Goal: Check status: Check status

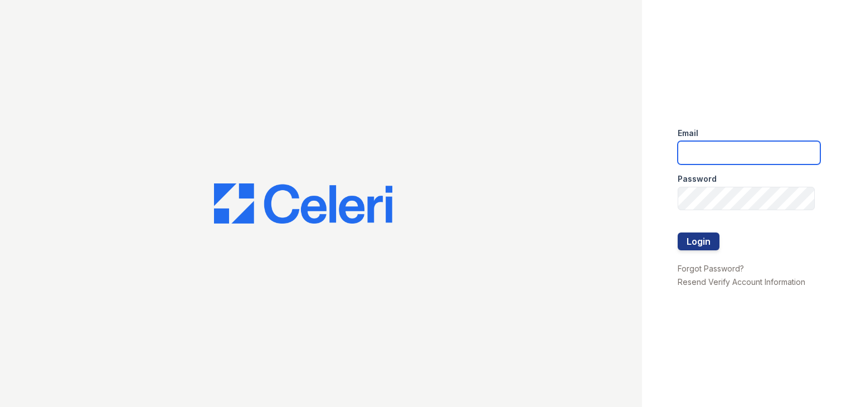
click at [695, 149] on input "email" at bounding box center [748, 152] width 143 height 23
type input "[EMAIL_ADDRESS][DOMAIN_NAME]"
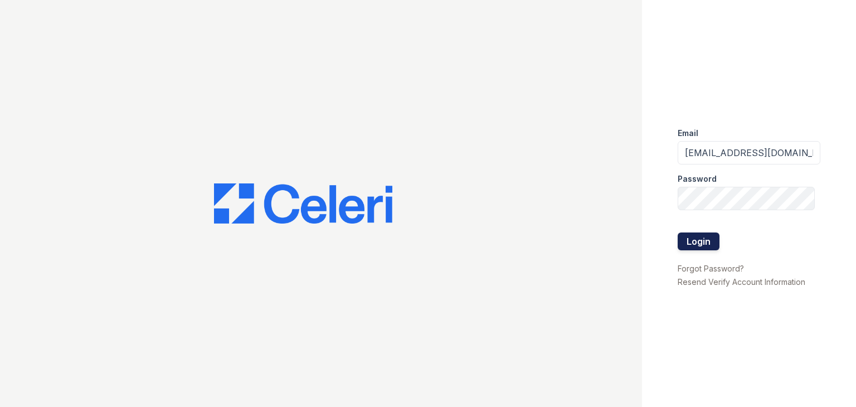
click at [690, 242] on button "Login" at bounding box center [698, 241] width 42 height 18
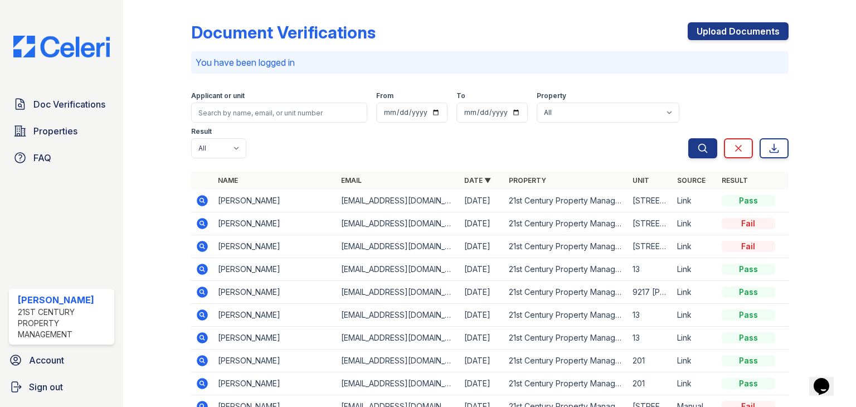
click at [204, 223] on icon at bounding box center [202, 223] width 11 height 11
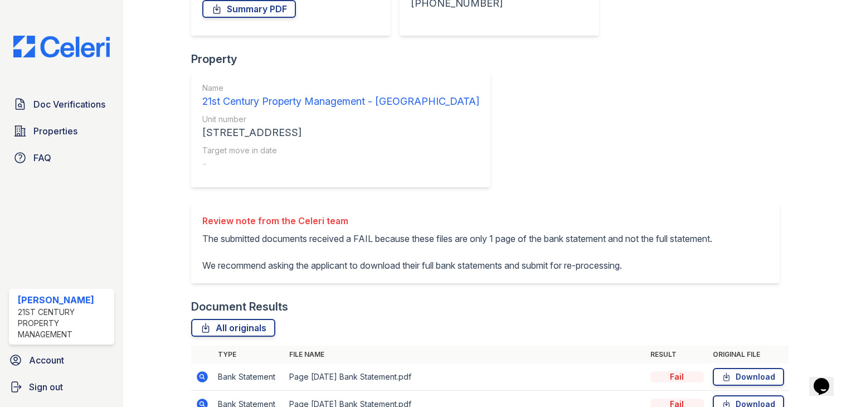
scroll to position [253, 0]
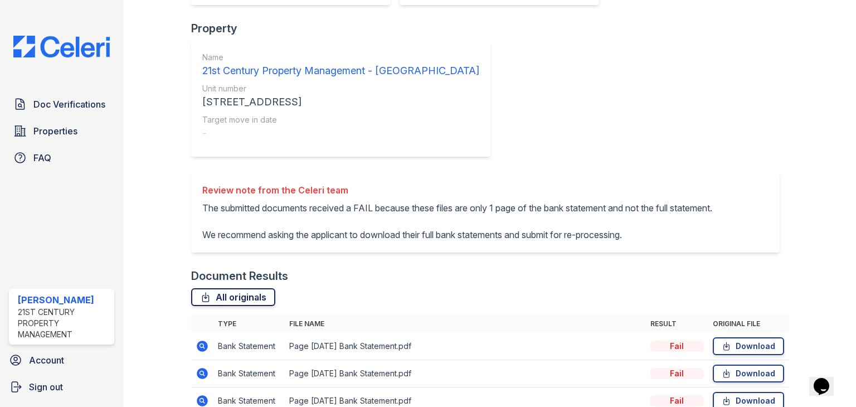
click at [214, 288] on link "All originals" at bounding box center [233, 297] width 84 height 18
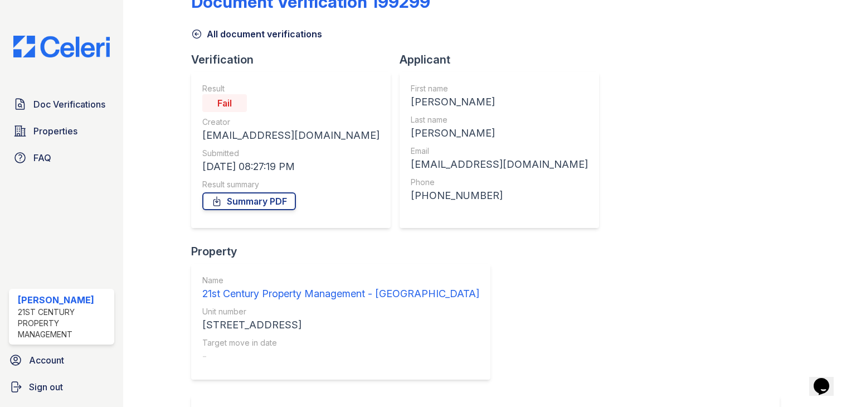
scroll to position [0, 0]
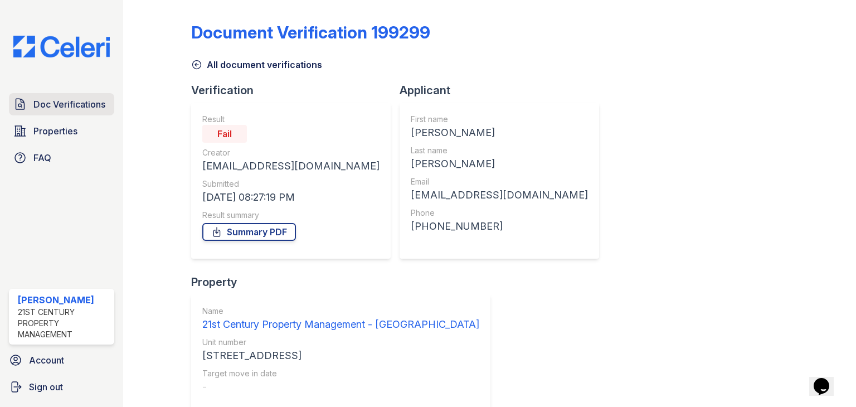
click at [82, 105] on span "Doc Verifications" at bounding box center [69, 103] width 72 height 13
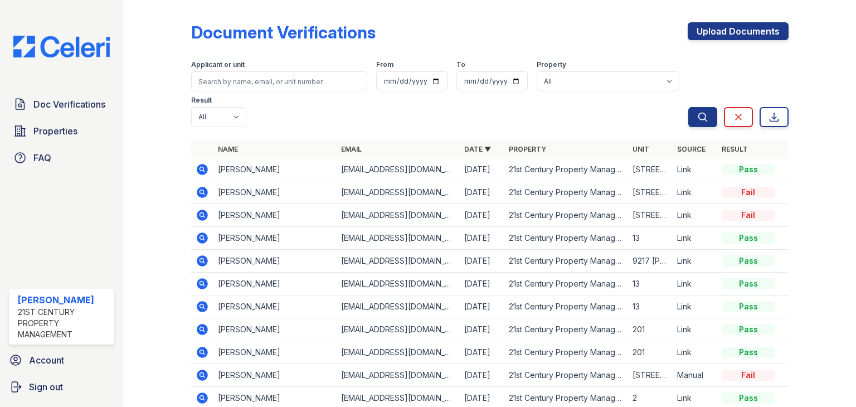
click at [201, 169] on icon at bounding box center [201, 168] width 3 height 3
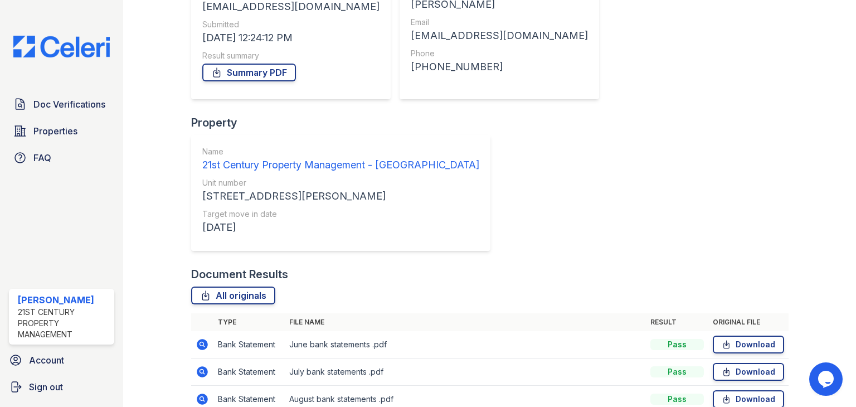
scroll to position [167, 0]
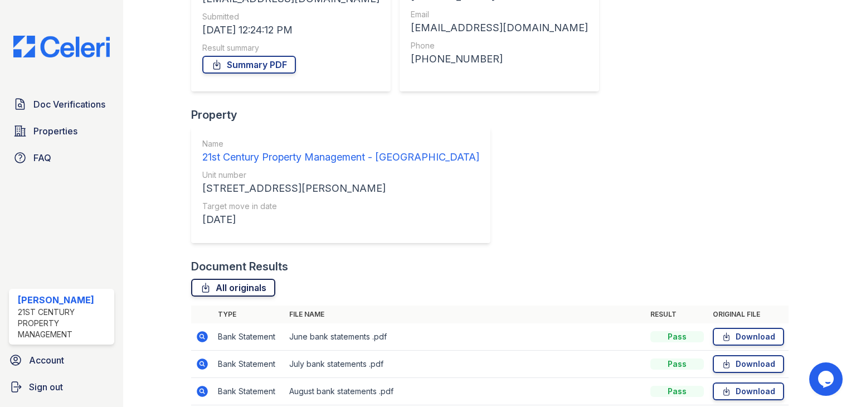
click at [232, 279] on link "All originals" at bounding box center [233, 288] width 84 height 18
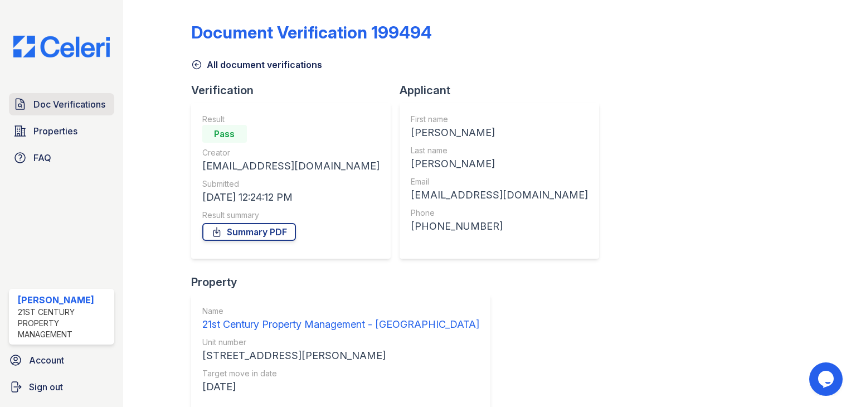
click at [79, 97] on span "Doc Verifications" at bounding box center [69, 103] width 72 height 13
